Goal: Navigation & Orientation: Find specific page/section

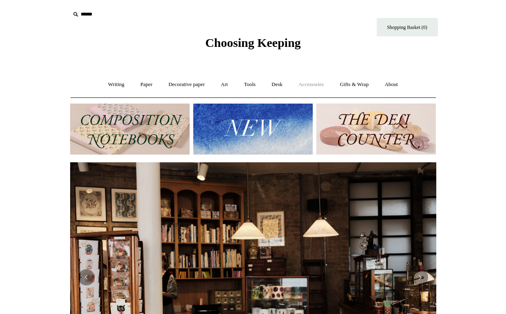
click at [315, 86] on link "Accessories +" at bounding box center [311, 85] width 40 height 22
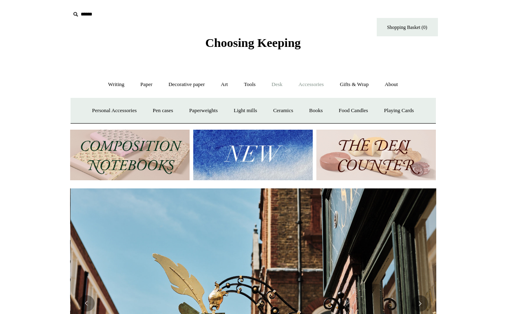
scroll to position [0, 366]
click at [274, 84] on link "Desk +" at bounding box center [277, 85] width 26 height 22
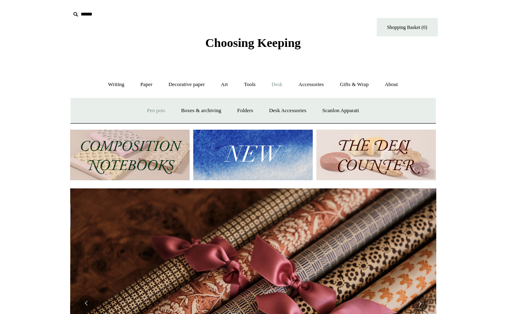
scroll to position [0, 732]
click at [152, 113] on link "Pen pots" at bounding box center [156, 111] width 33 height 22
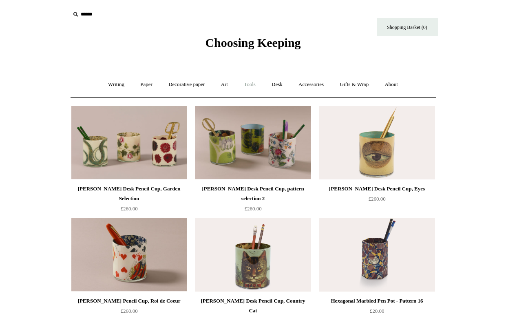
click at [257, 84] on link "Tools +" at bounding box center [249, 85] width 26 height 22
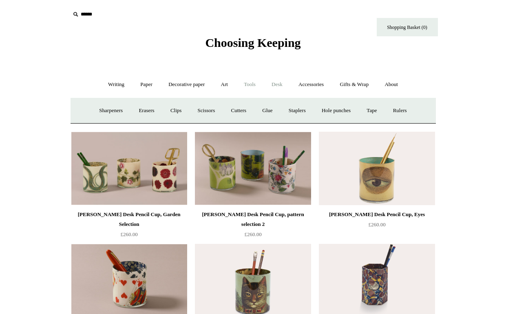
click at [280, 85] on link "Desk +" at bounding box center [277, 85] width 26 height 22
click at [208, 111] on link "Boxes & archiving" at bounding box center [201, 111] width 55 height 22
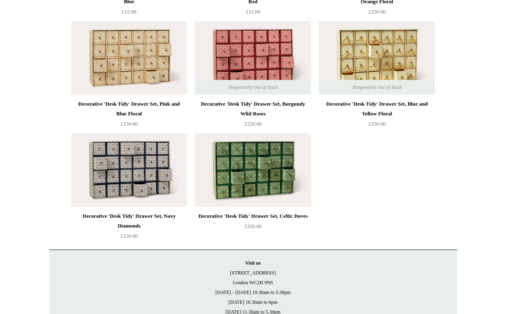
scroll to position [1199, 0]
